Goal: Information Seeking & Learning: Learn about a topic

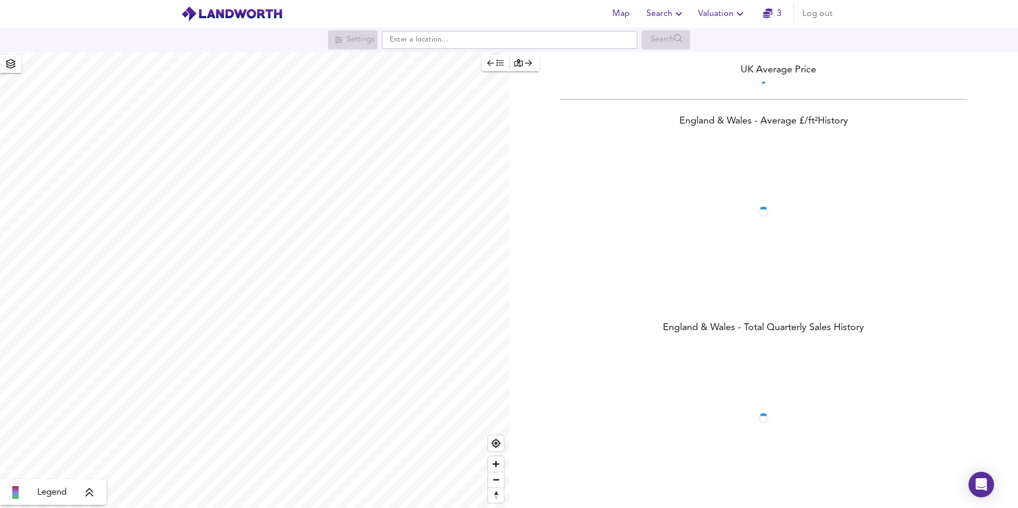
click at [732, 17] on span "Valuation" at bounding box center [722, 13] width 48 height 15
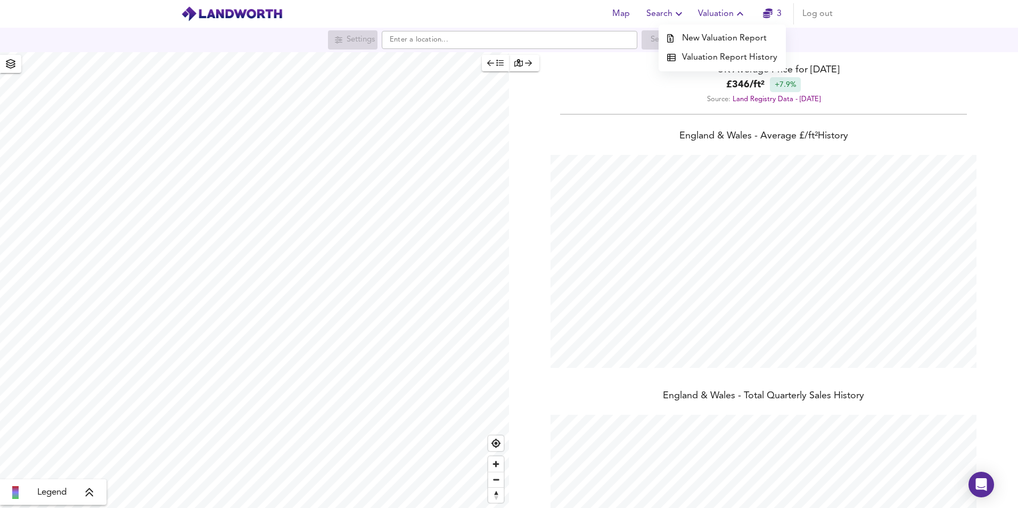
click at [737, 61] on li "Valuation Report History" at bounding box center [722, 57] width 127 height 19
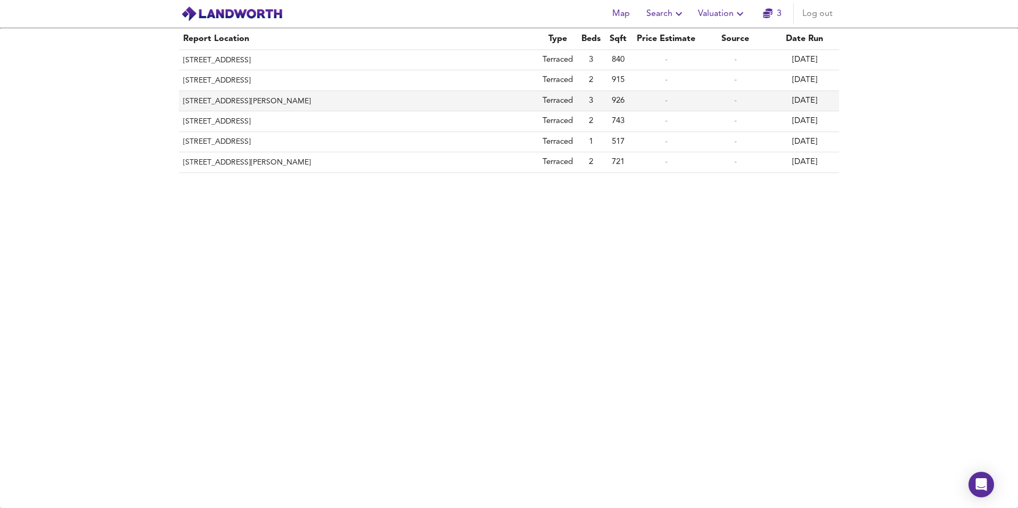
click at [327, 100] on th "[STREET_ADDRESS][PERSON_NAME]" at bounding box center [359, 101] width 360 height 20
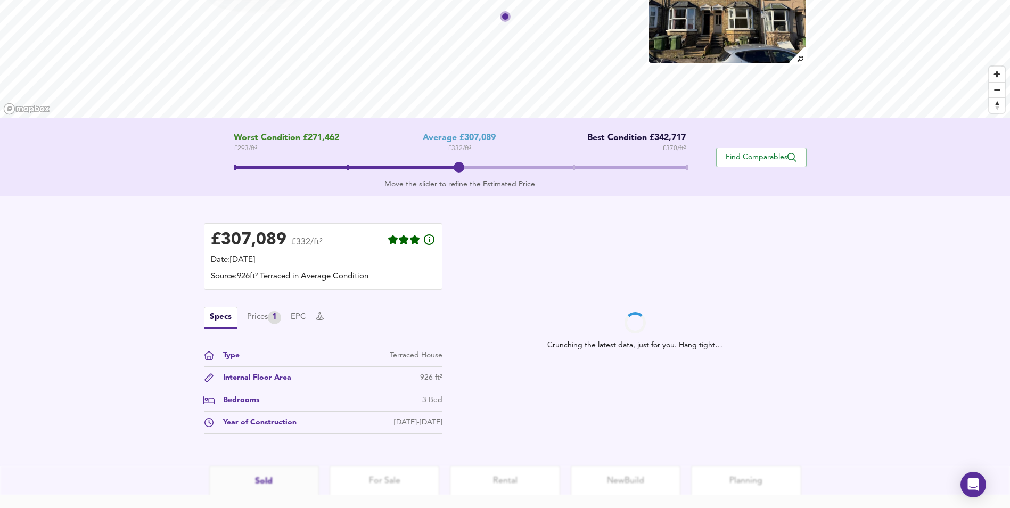
scroll to position [107, 0]
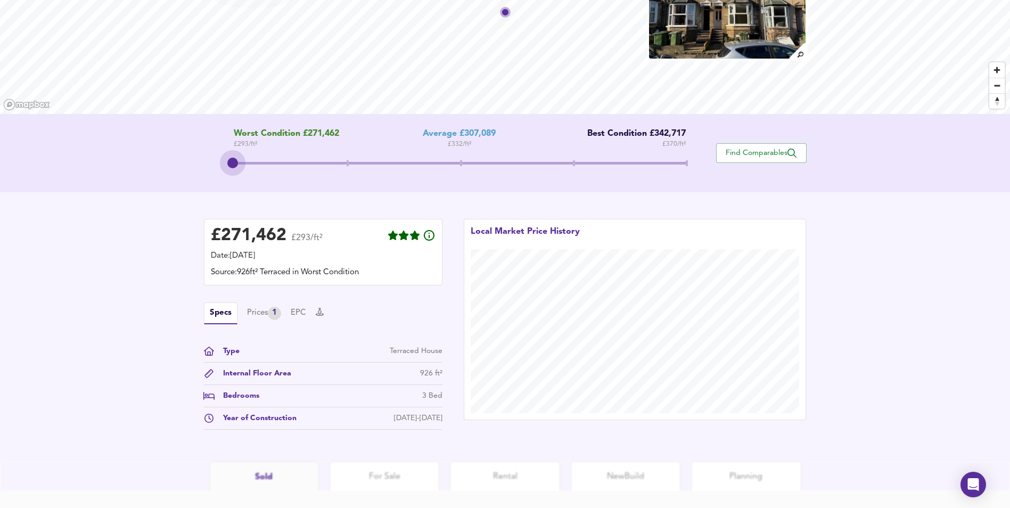
click at [238, 160] on span at bounding box center [460, 164] width 452 height 19
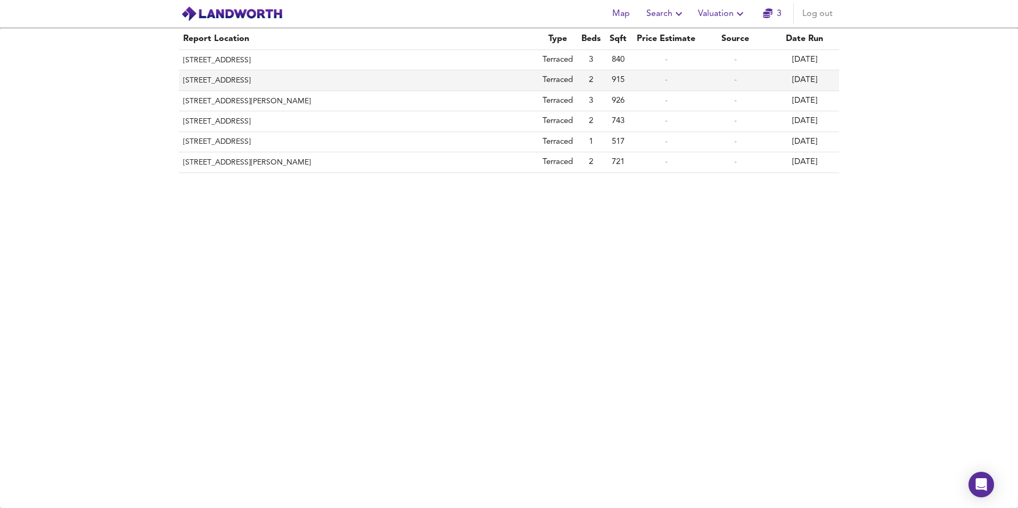
click at [287, 87] on th "[STREET_ADDRESS]" at bounding box center [359, 80] width 360 height 20
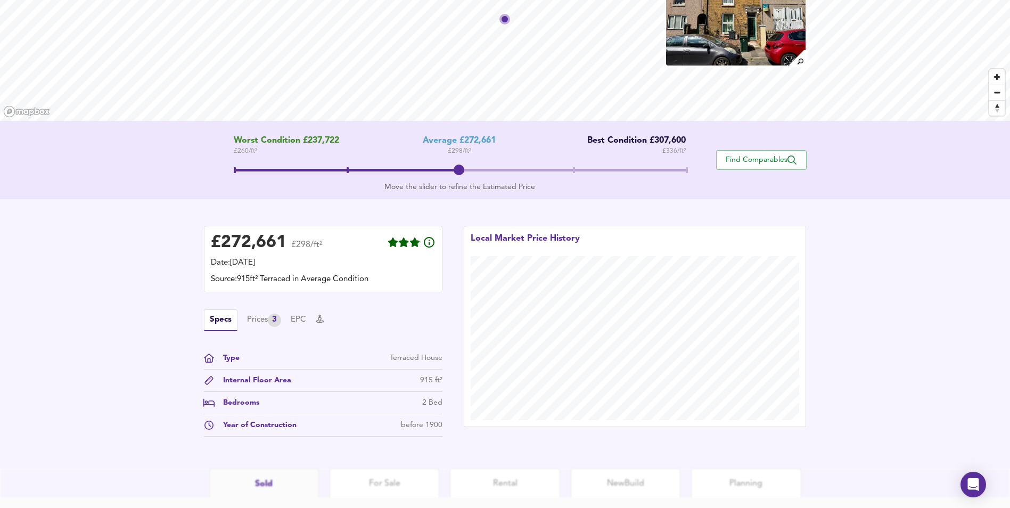
scroll to position [69, 0]
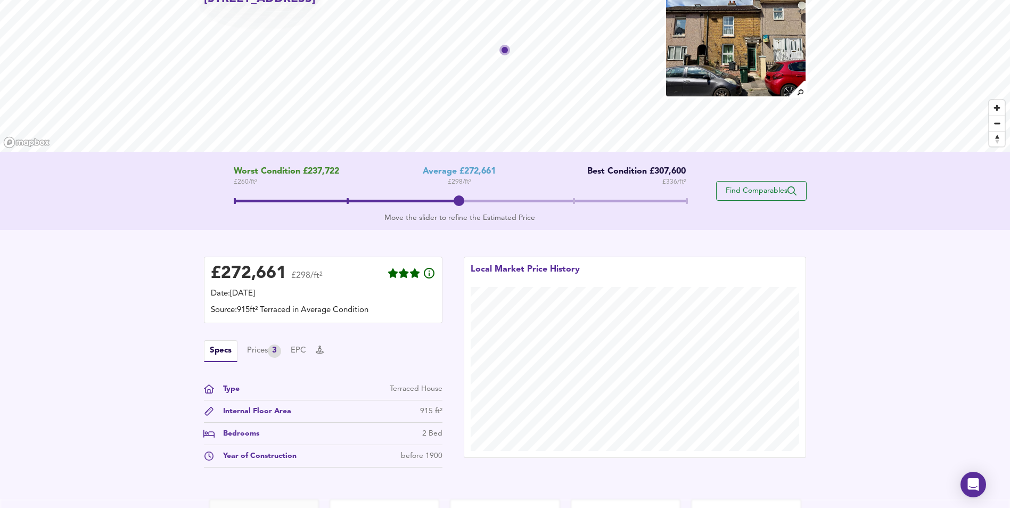
click at [744, 193] on span "Find Comparables" at bounding box center [761, 191] width 79 height 10
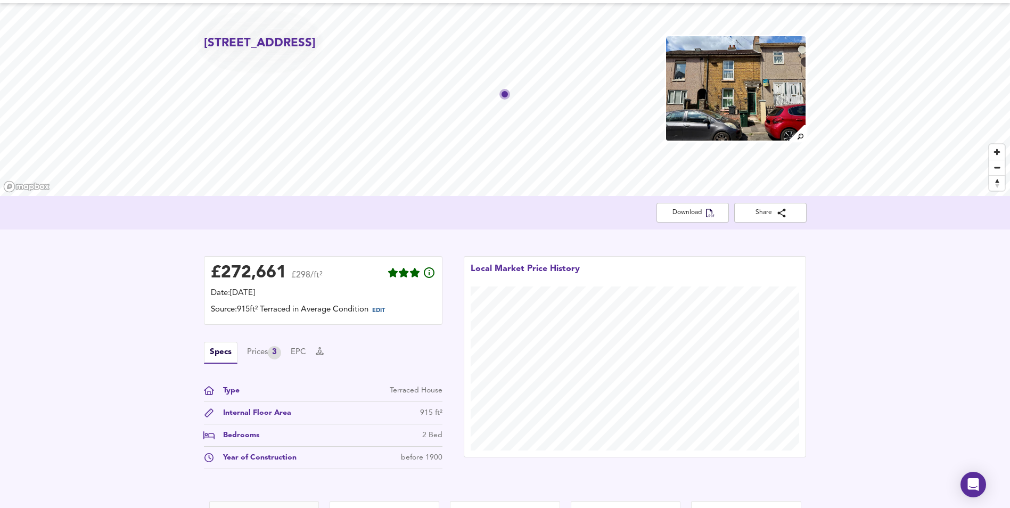
scroll to position [0, 0]
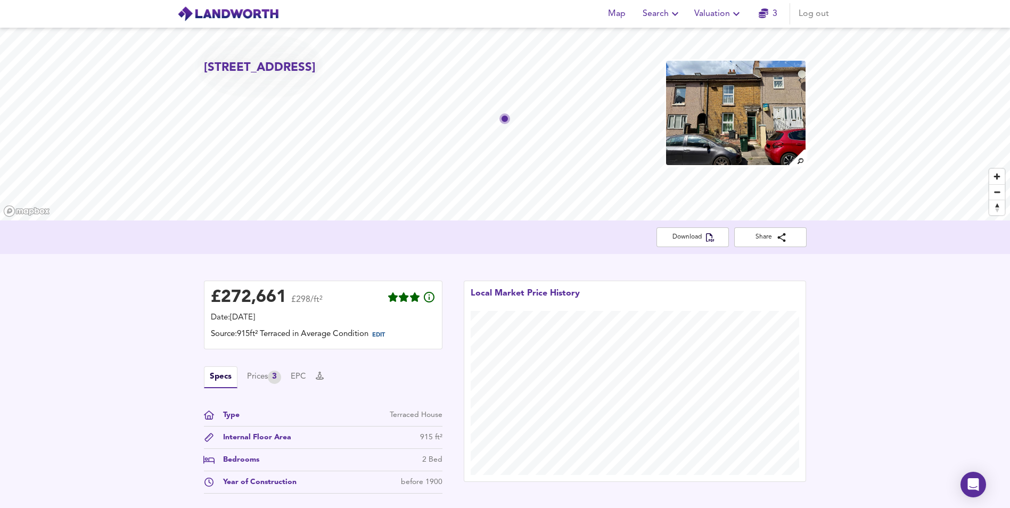
click at [666, 14] on span "Search" at bounding box center [662, 13] width 39 height 15
click at [671, 54] on li "Search History" at bounding box center [661, 57] width 105 height 19
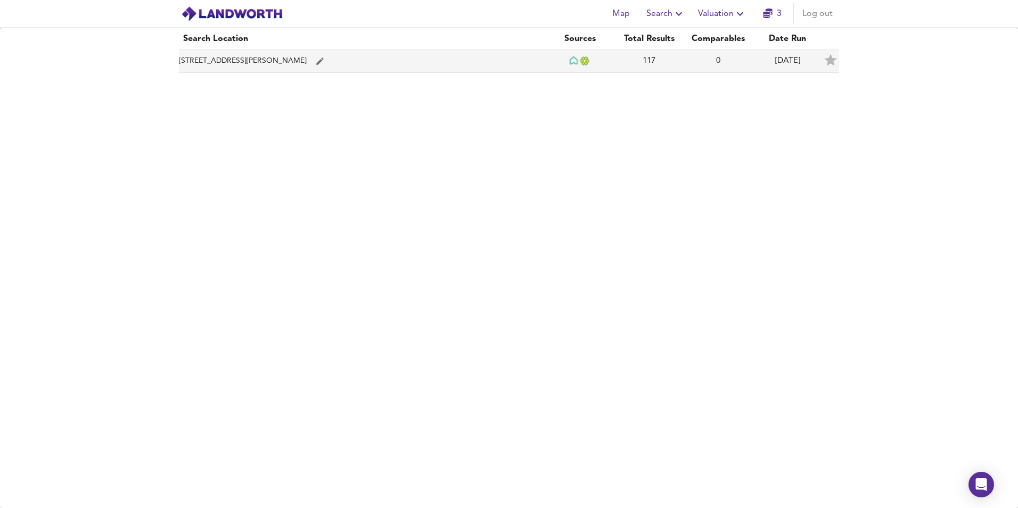
click at [276, 61] on td "[STREET_ADDRESS][PERSON_NAME]" at bounding box center [362, 61] width 366 height 23
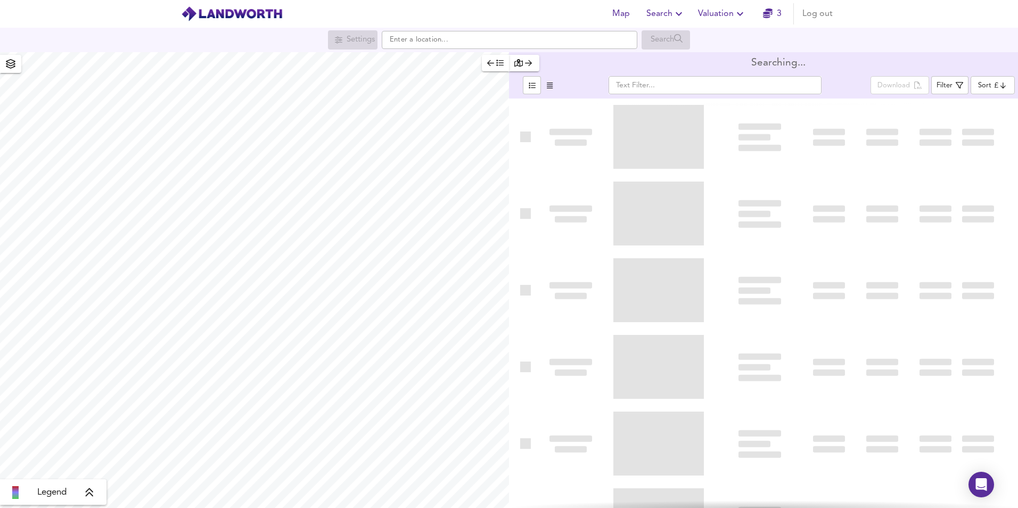
type input "bestdeal"
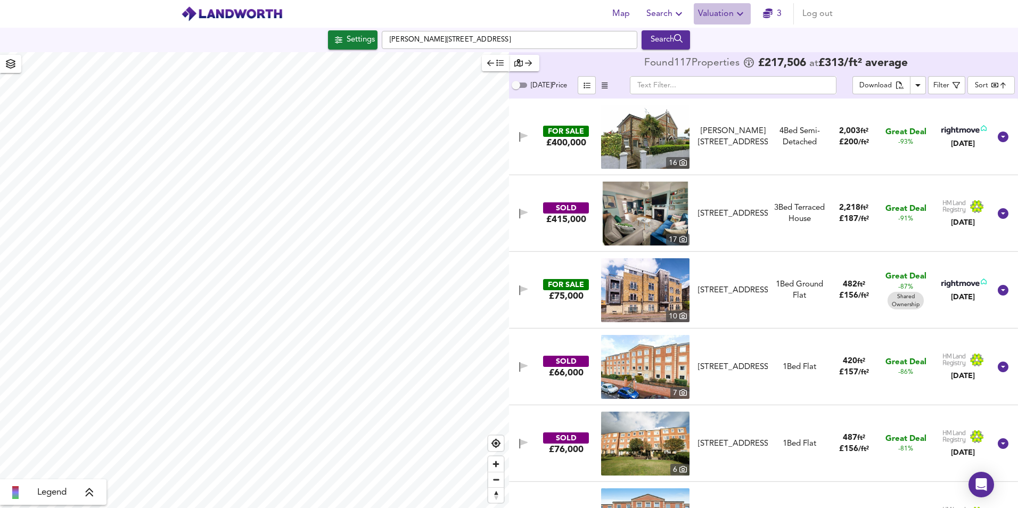
click at [720, 14] on span "Valuation" at bounding box center [722, 13] width 48 height 15
click at [729, 56] on li "Valuation Report History" at bounding box center [722, 57] width 127 height 19
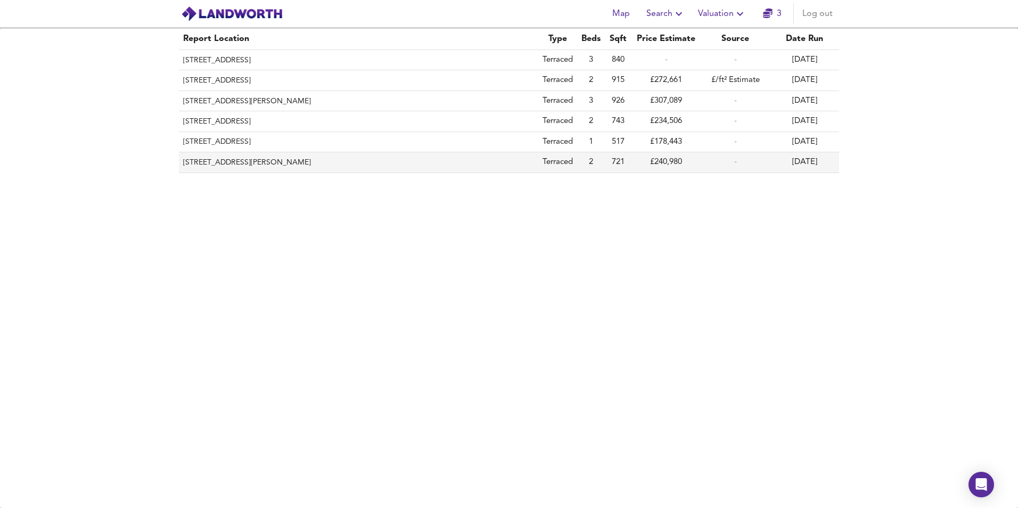
click at [278, 167] on th "[STREET_ADDRESS][PERSON_NAME]" at bounding box center [359, 162] width 360 height 20
